Goal: Navigation & Orientation: Find specific page/section

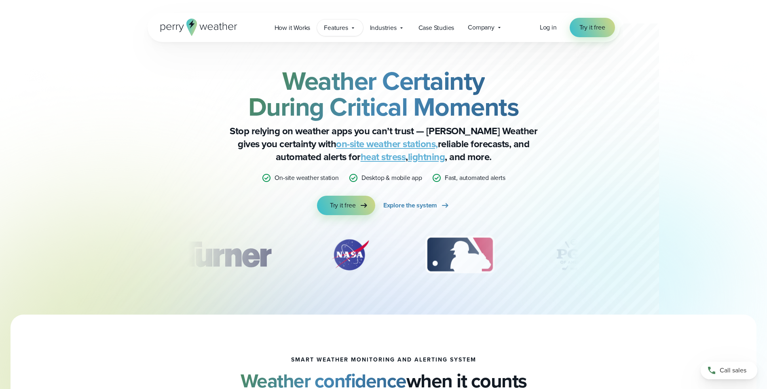
click at [335, 24] on span "Features" at bounding box center [336, 28] width 24 height 10
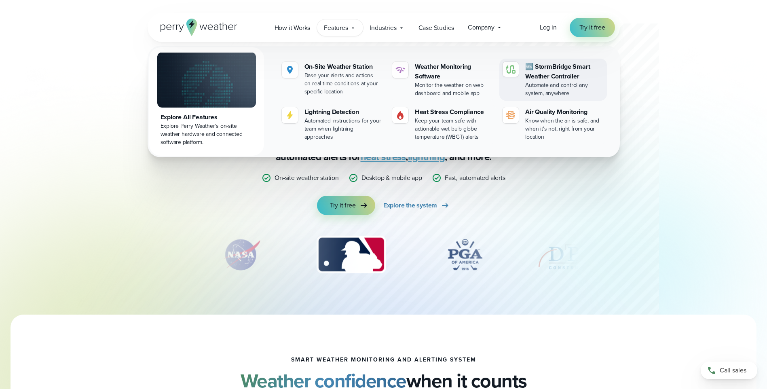
click at [565, 74] on div "🆕 StormBridge Smart Weather Controller" at bounding box center [564, 71] width 78 height 19
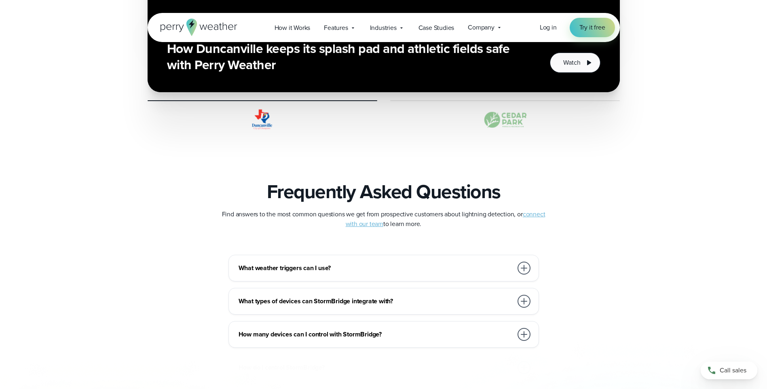
scroll to position [1860, 0]
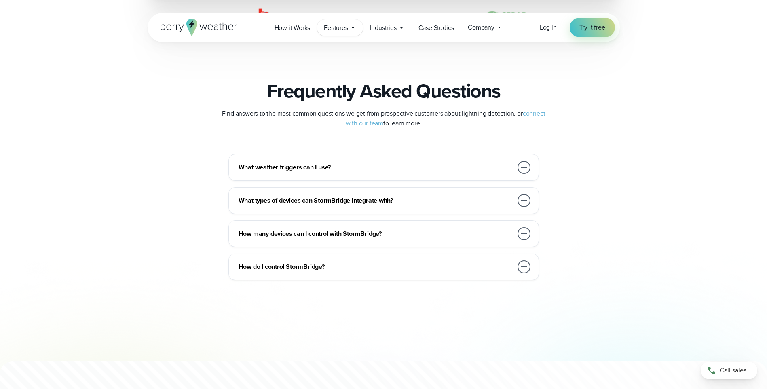
click at [336, 25] on span "Features" at bounding box center [336, 28] width 24 height 10
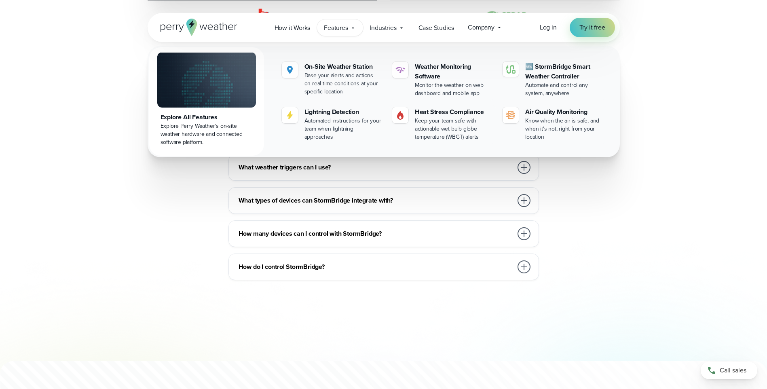
click at [203, 116] on div "Explore All Features" at bounding box center [207, 117] width 92 height 10
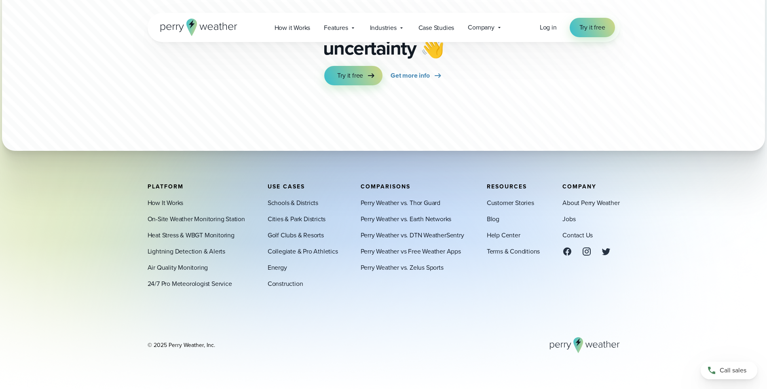
scroll to position [2853, 0]
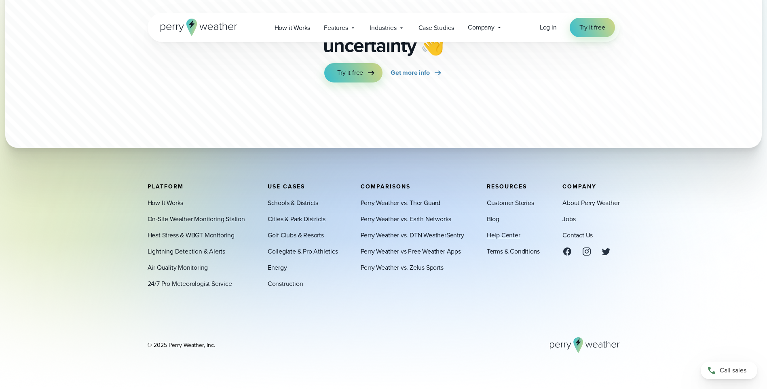
click at [513, 238] on link "Help Center" at bounding box center [504, 235] width 34 height 10
